Goal: Task Accomplishment & Management: Use online tool/utility

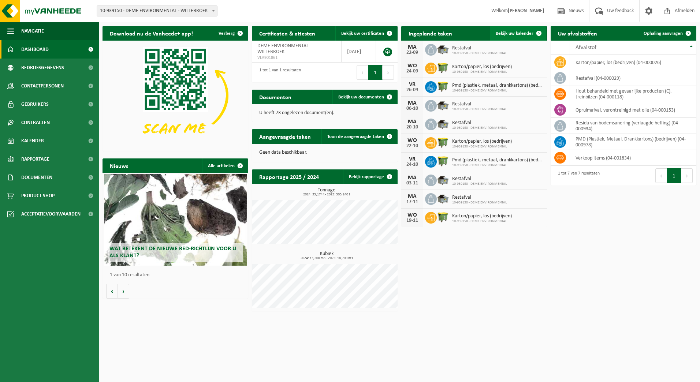
click at [523, 36] on span "Bekijk uw kalender" at bounding box center [515, 33] width 38 height 5
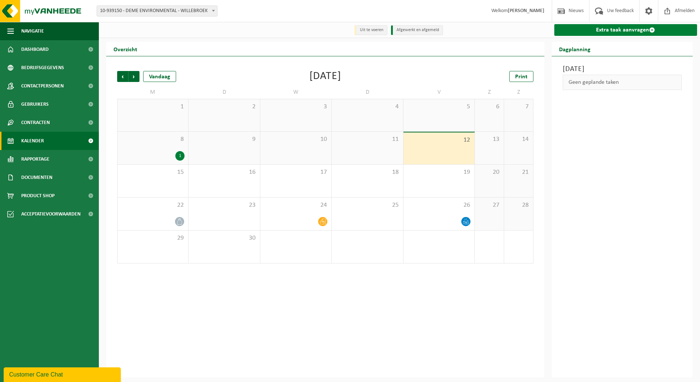
click at [627, 32] on link "Extra taak aanvragen" at bounding box center [626, 30] width 143 height 12
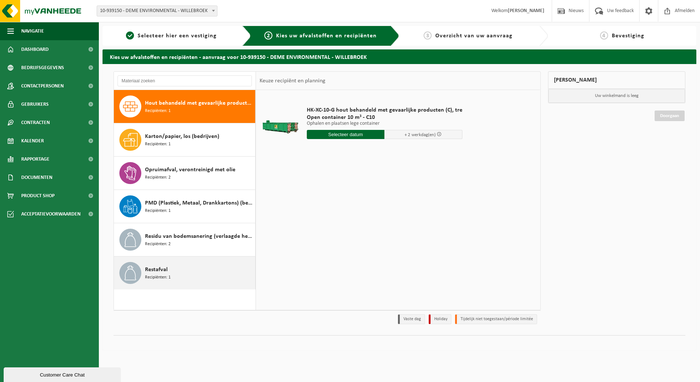
click at [219, 276] on div "Restafval Recipiënten: 1" at bounding box center [199, 273] width 108 height 22
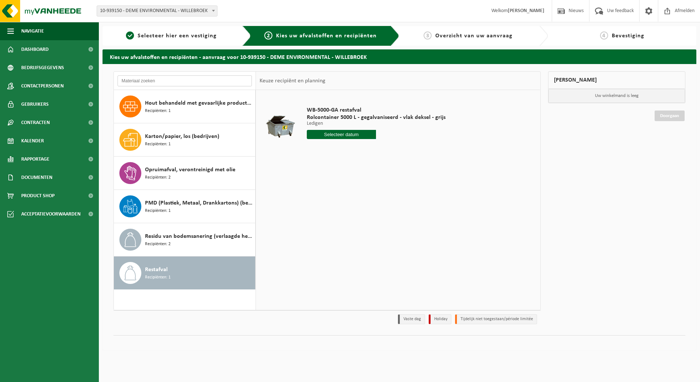
click at [160, 78] on input "text" at bounding box center [185, 80] width 134 height 11
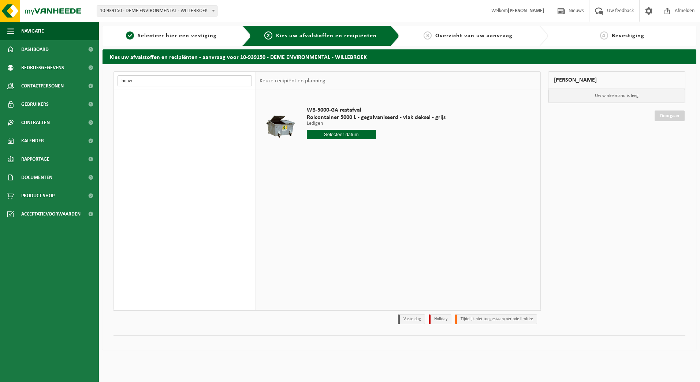
type input "bouw"
click at [162, 103] on div "Hout behandeld met gevaarlijke producten (C), treinbilzen Recipiënten: 1 Karton…" at bounding box center [185, 200] width 142 height 220
drag, startPoint x: 146, startPoint y: 81, endPoint x: 100, endPoint y: 75, distance: 45.8
click at [100, 75] on div "Kies uw afvalstoffen en recipiënten - aanvraag voor 10-939150 - DEME ENVIRONMEN…" at bounding box center [399, 201] width 601 height 305
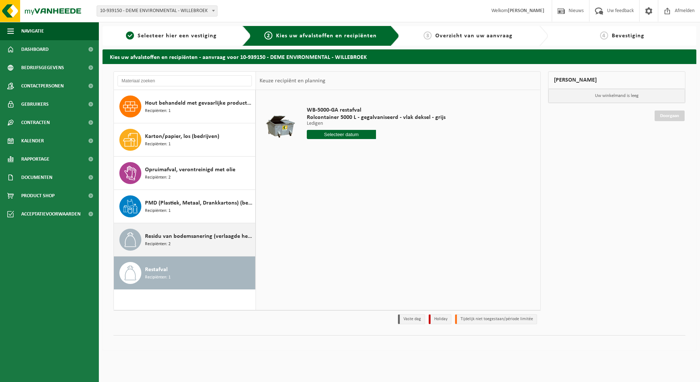
click at [187, 244] on div "Residu van bodemsanering (verlaagde heffing) Recipiënten: 2" at bounding box center [199, 240] width 108 height 22
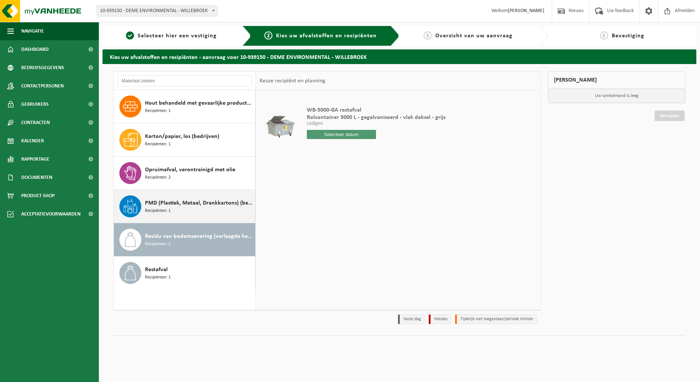
click at [182, 204] on span "PMD (Plastiek, Metaal, Drankkartons) (bedrijven)" at bounding box center [199, 203] width 108 height 9
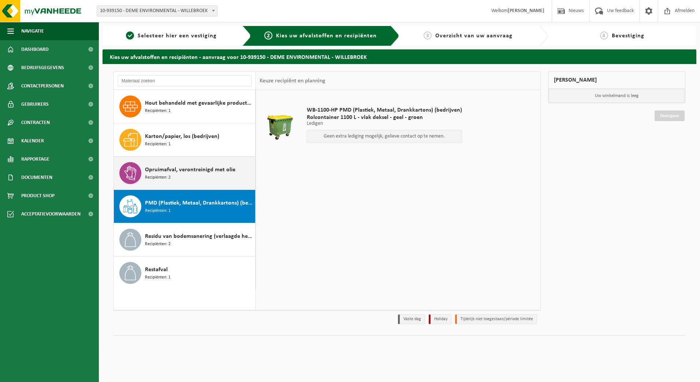
click at [179, 174] on div "Opruimafval, verontreinigd met olie Recipiënten: 2" at bounding box center [199, 173] width 108 height 22
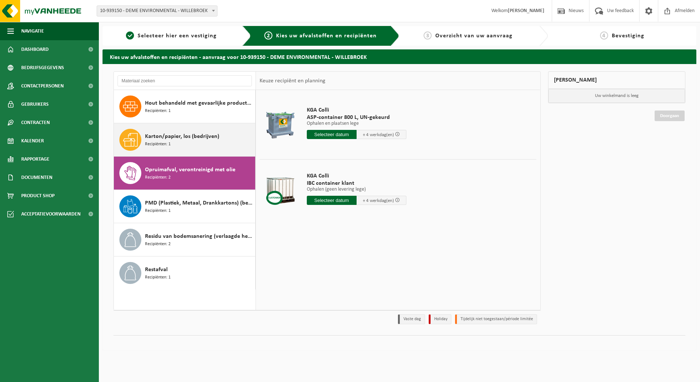
click at [167, 136] on span "Karton/papier, los (bedrijven)" at bounding box center [182, 136] width 74 height 9
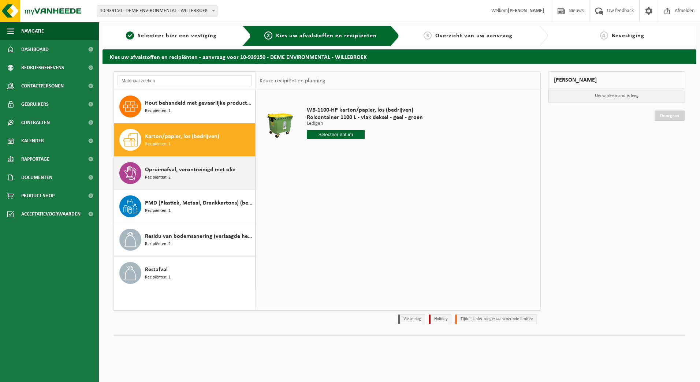
click at [171, 167] on span "Opruimafval, verontreinigd met olie" at bounding box center [190, 170] width 90 height 9
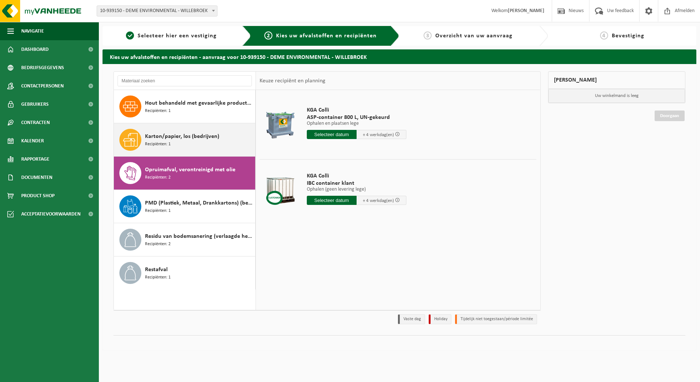
click at [166, 140] on span "Karton/papier, los (bedrijven)" at bounding box center [182, 136] width 74 height 9
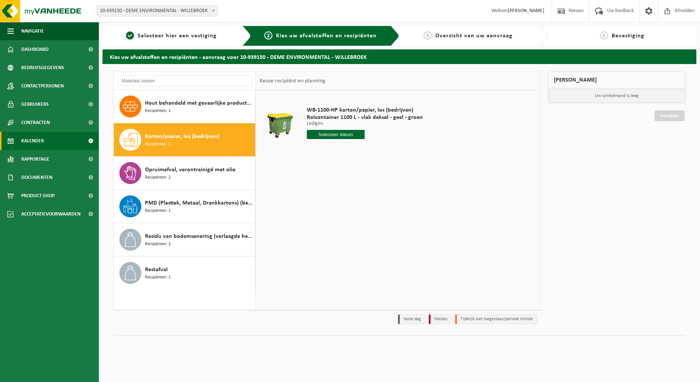
click at [47, 143] on link "Kalender" at bounding box center [49, 141] width 99 height 18
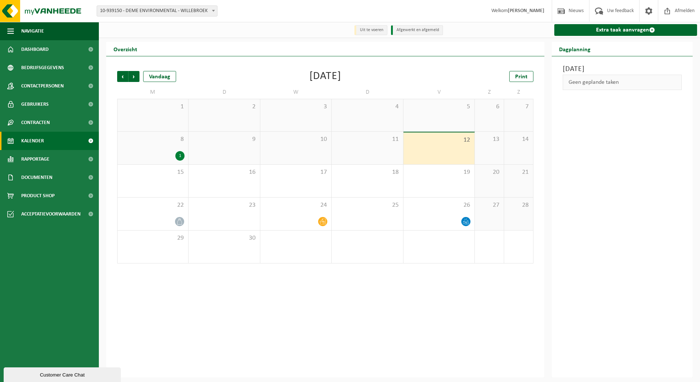
click at [154, 121] on div "1" at bounding box center [153, 115] width 71 height 32
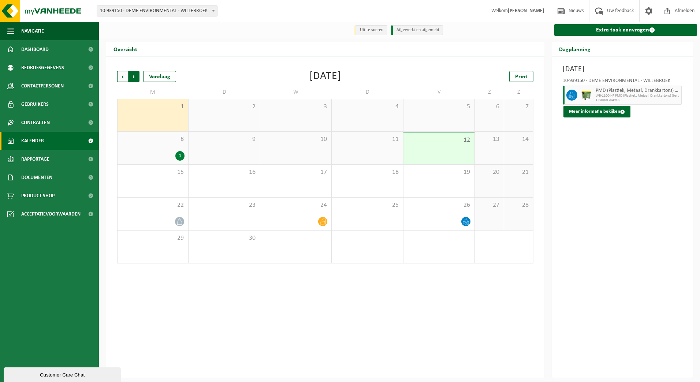
click at [122, 72] on span "Vorige" at bounding box center [122, 76] width 11 height 11
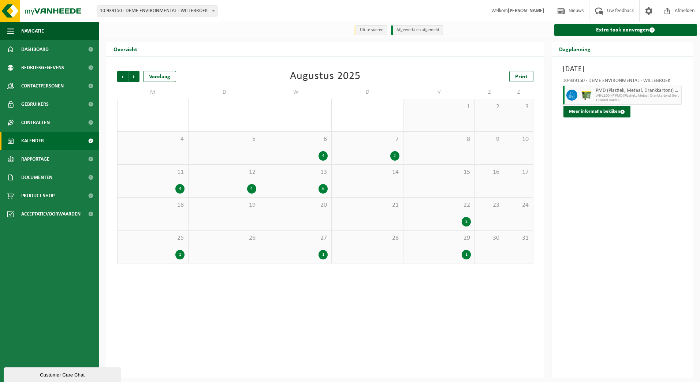
click at [153, 242] on span "25" at bounding box center [152, 238] width 63 height 8
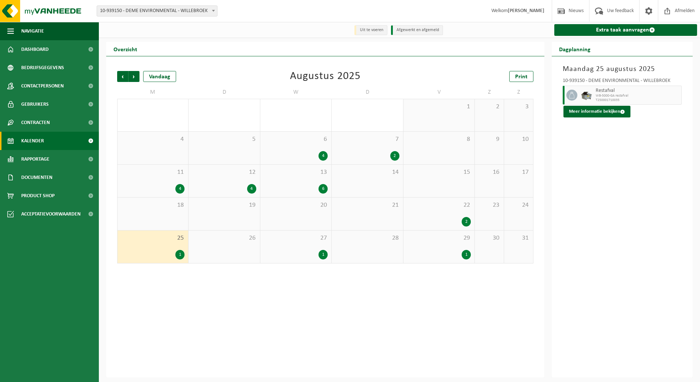
click at [438, 214] on div "22 2" at bounding box center [439, 214] width 71 height 33
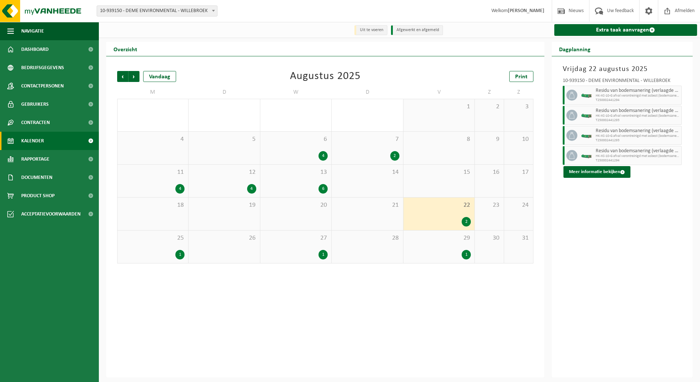
click at [618, 97] on span "HK-XC-10-G afval verontreinigd met asbest (bodemsanering)" at bounding box center [638, 96] width 84 height 4
click at [569, 97] on icon at bounding box center [572, 95] width 7 height 7
